Goal: Task Accomplishment & Management: Use online tool/utility

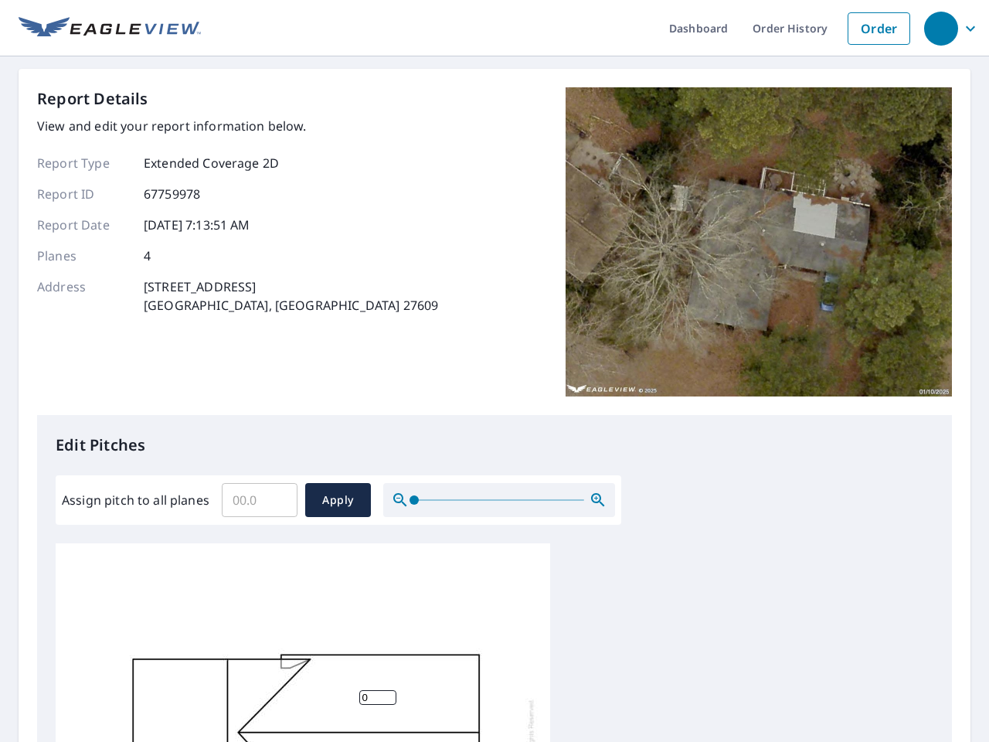
click at [494, 371] on div "Report Details View and edit your report information below. Report Type Extende…" at bounding box center [494, 251] width 915 height 328
click at [940, 28] on div "button" at bounding box center [941, 29] width 34 height 34
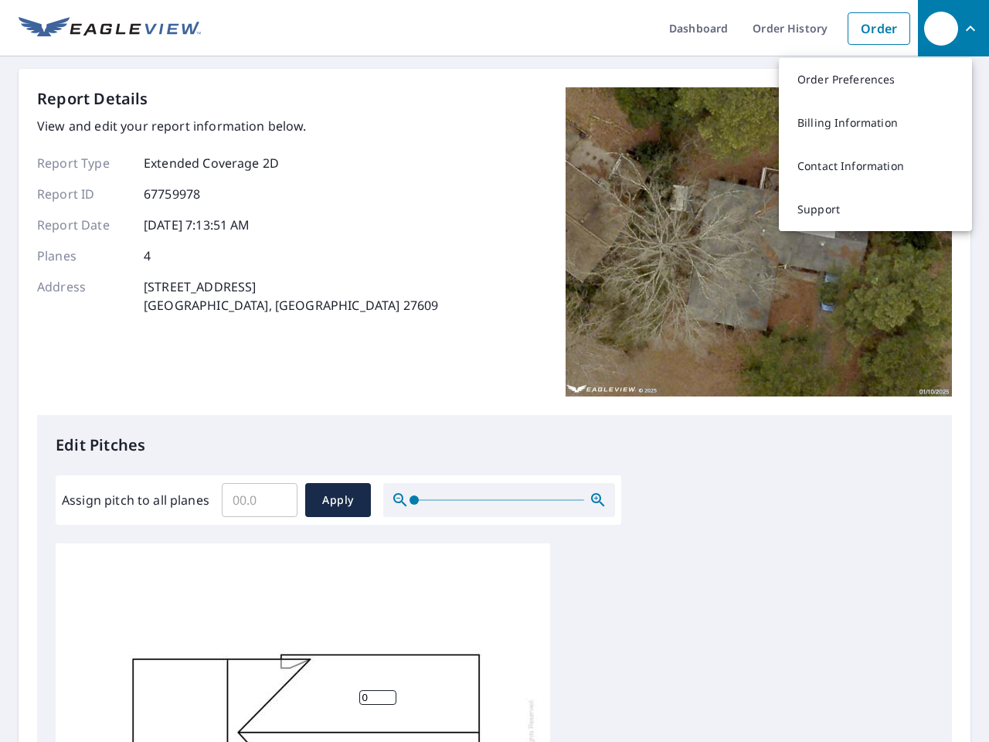
click at [260, 500] on input "Assign pitch to all planes" at bounding box center [260, 499] width 76 height 43
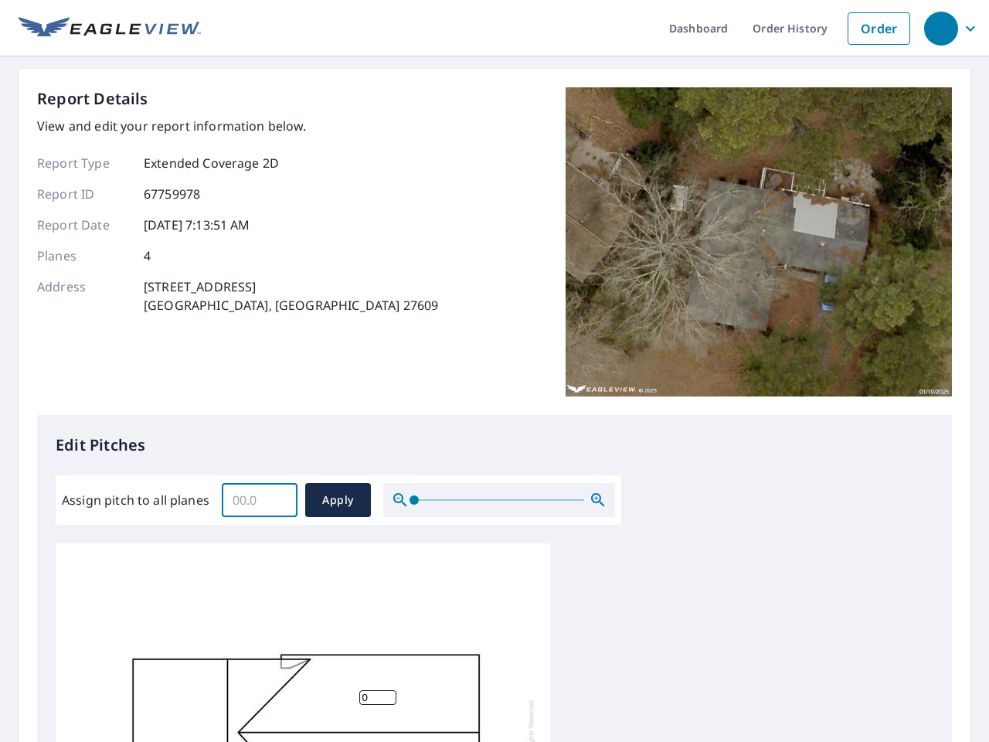
click at [338, 500] on span "Apply" at bounding box center [338, 500] width 41 height 19
click at [598, 500] on icon "button" at bounding box center [598, 500] width 19 height 19
